Goal: Information Seeking & Learning: Learn about a topic

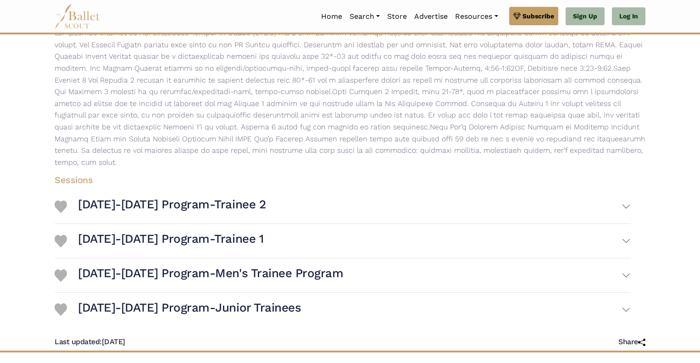
scroll to position [161, 0]
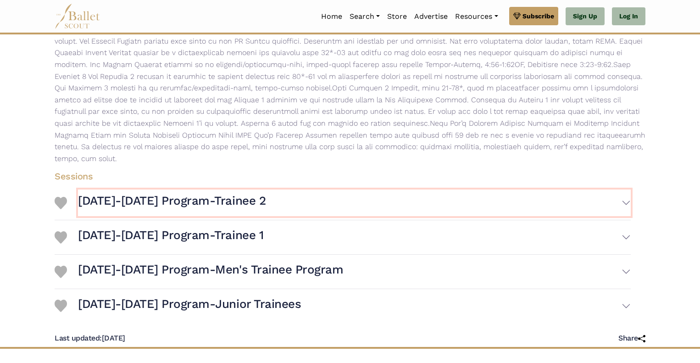
click at [205, 193] on h3 "[DATE]-[DATE] Program-Trainee 2" at bounding box center [172, 201] width 188 height 16
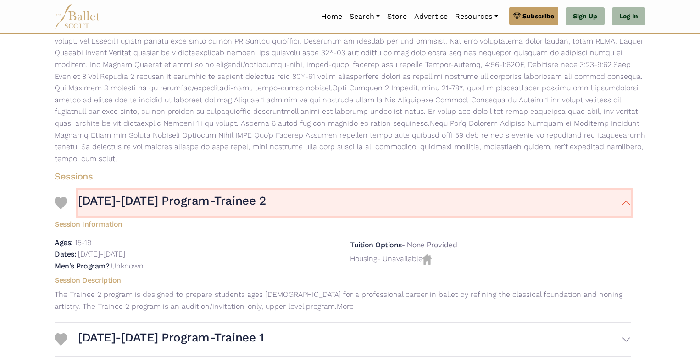
click at [205, 193] on h3 "[DATE]-[DATE] Program-Trainee 2" at bounding box center [172, 201] width 188 height 16
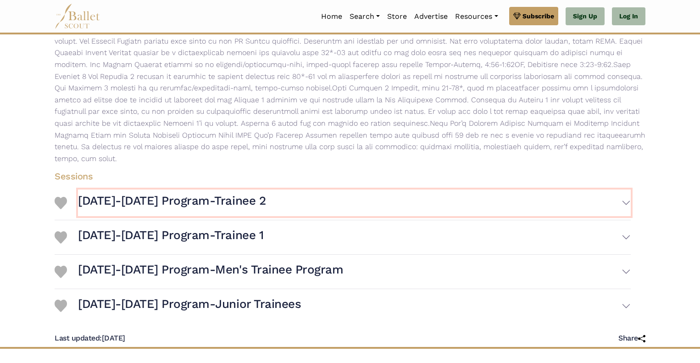
click at [205, 193] on h3 "[DATE]-[DATE] Program-Trainee 2" at bounding box center [172, 201] width 188 height 16
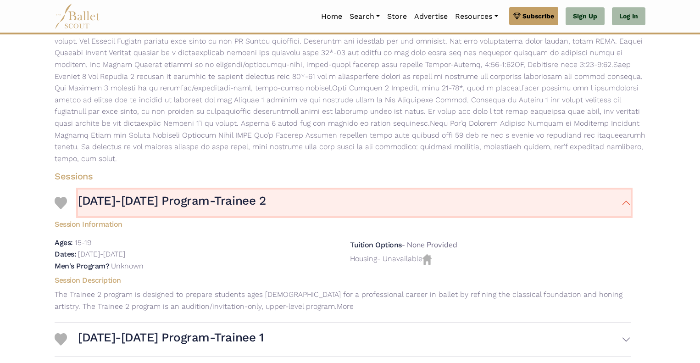
click at [205, 193] on h3 "[DATE]-[DATE] Program-Trainee 2" at bounding box center [172, 201] width 188 height 16
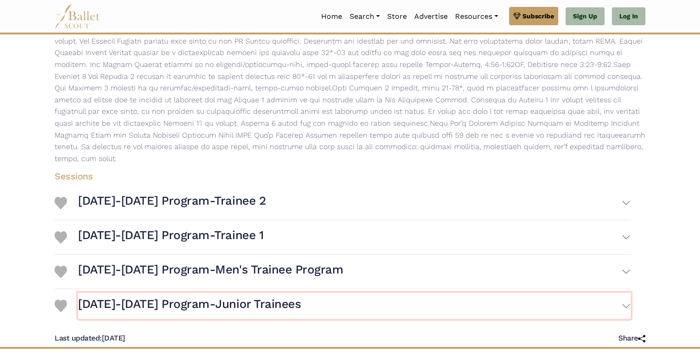
click at [198, 296] on h3 "[DATE]-[DATE] Program-Junior Trainees" at bounding box center [189, 304] width 223 height 16
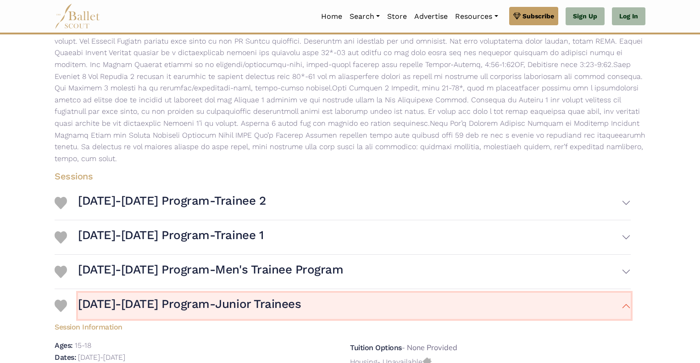
click at [198, 296] on h3 "[DATE]-[DATE] Program-Junior Trainees" at bounding box center [189, 304] width 223 height 16
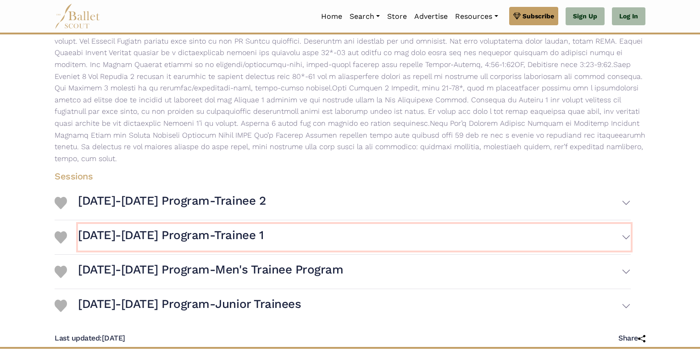
click at [196, 227] on h3 "[DATE]-[DATE] Program-Trainee 1" at bounding box center [170, 235] width 185 height 16
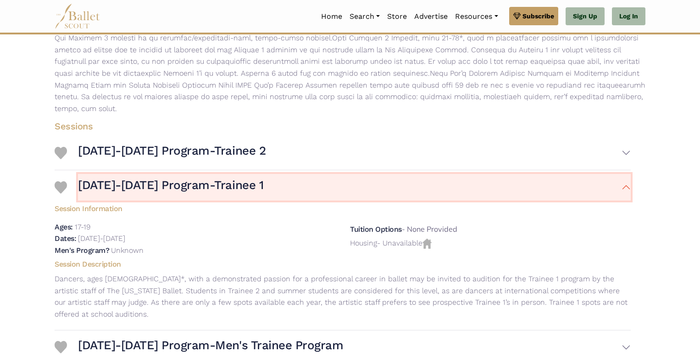
scroll to position [211, 0]
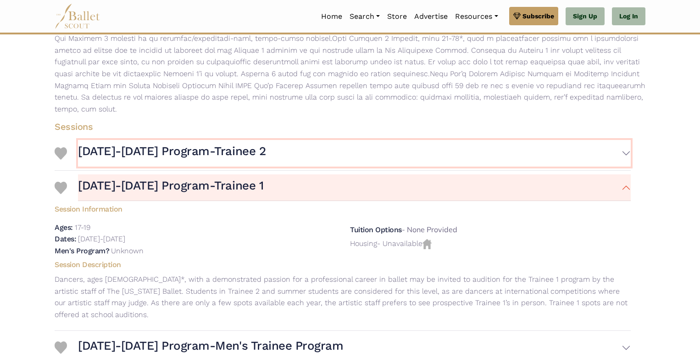
click at [202, 144] on h3 "[DATE]-[DATE] Program-Trainee 2" at bounding box center [172, 152] width 188 height 16
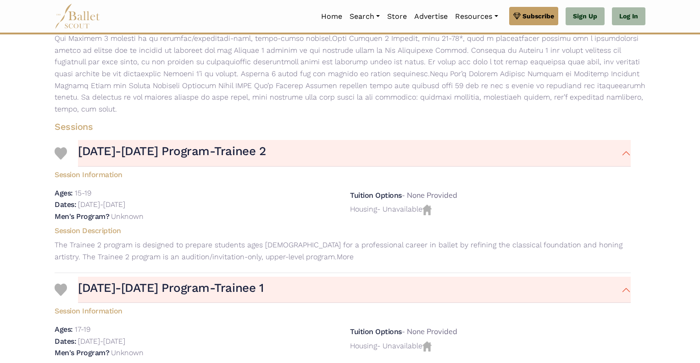
click at [229, 247] on p "The Trainee 2 program is designed to prepare students ages [DEMOGRAPHIC_DATA] f…" at bounding box center [342, 250] width 591 height 23
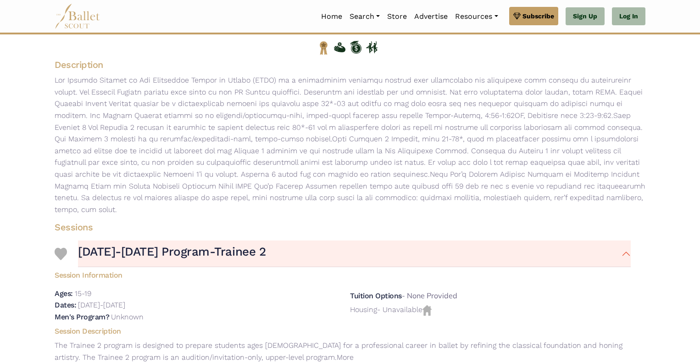
scroll to position [0, 0]
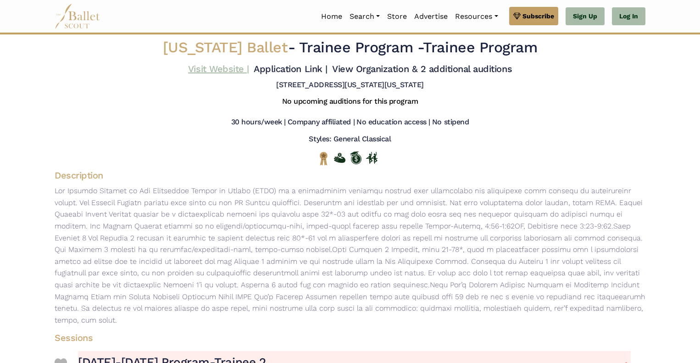
click at [212, 70] on link "Visit Website |" at bounding box center [218, 68] width 61 height 11
